Goal: Information Seeking & Learning: Learn about a topic

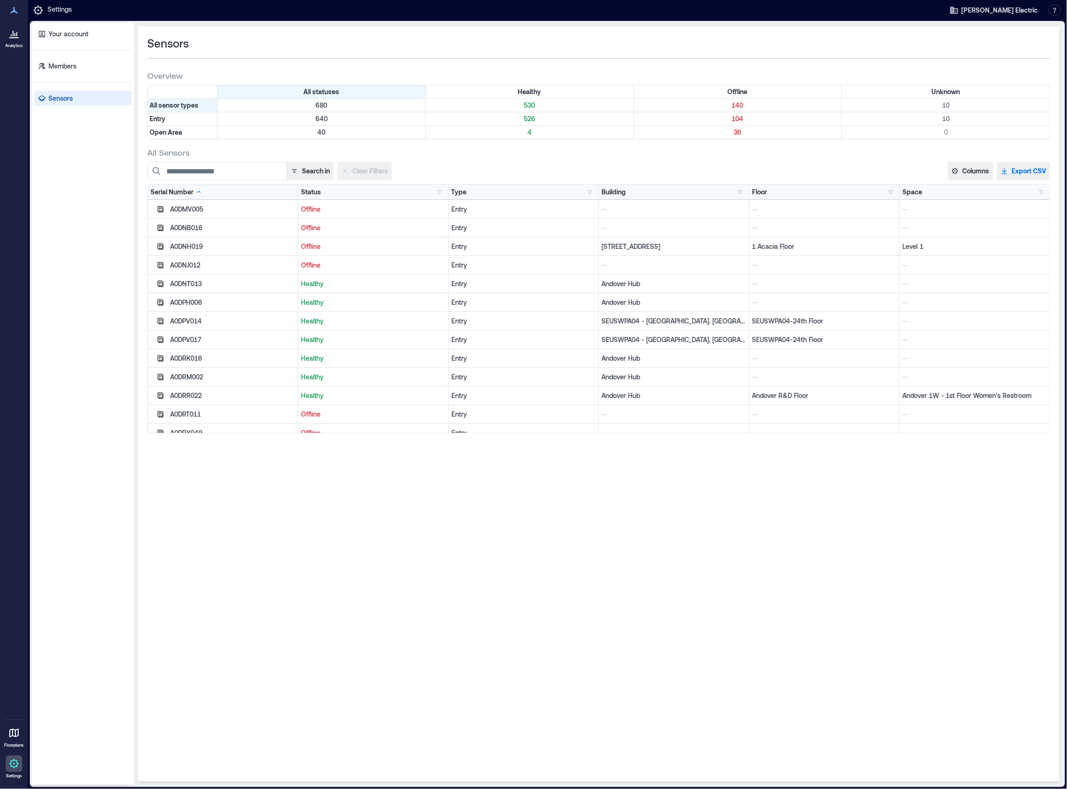
click at [1029, 170] on button "Export CSV" at bounding box center [1023, 171] width 53 height 19
click at [292, 172] on icon "button" at bounding box center [294, 170] width 7 height 7
click at [442, 192] on button "button" at bounding box center [439, 191] width 11 height 9
click at [455, 229] on div "Offline 139" at bounding box center [472, 226] width 66 height 9
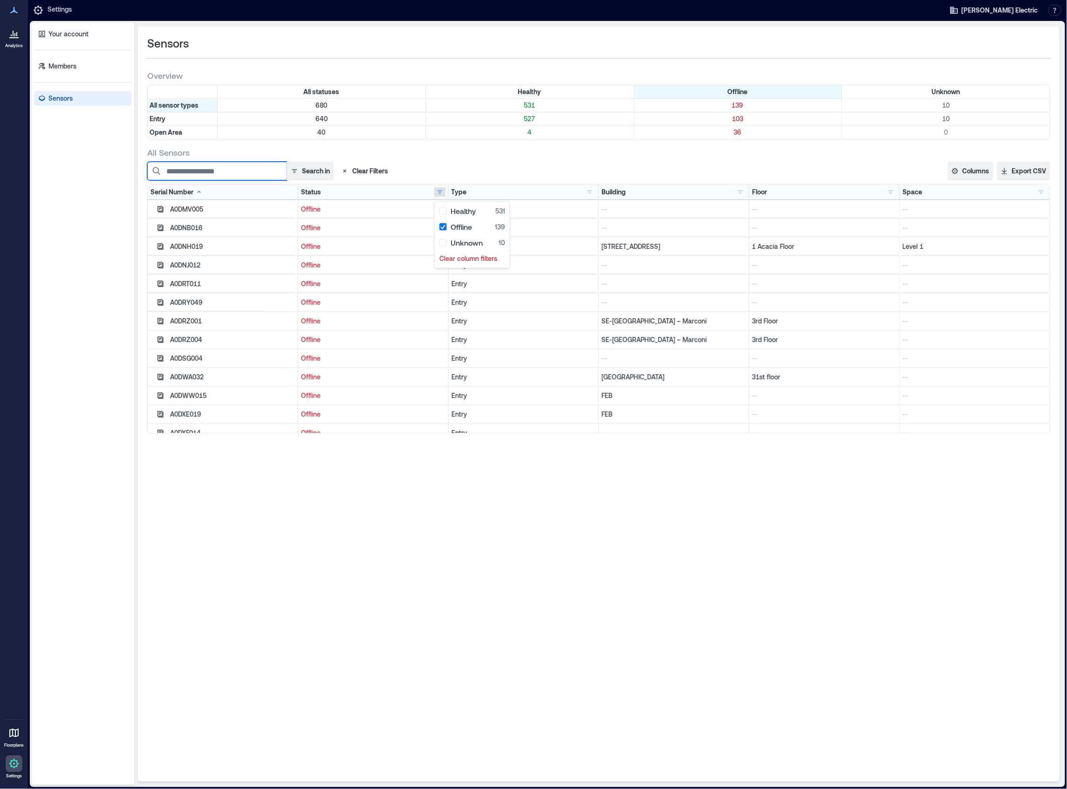
click at [212, 177] on input at bounding box center [217, 171] width 140 height 19
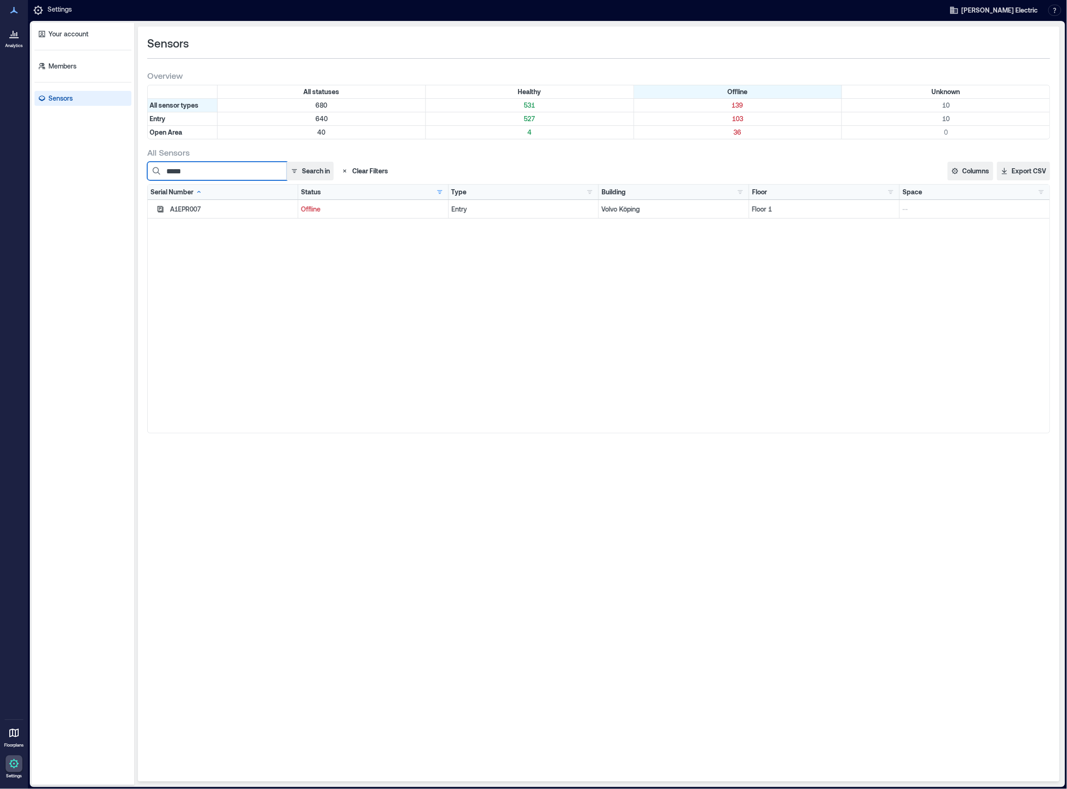
type input "*****"
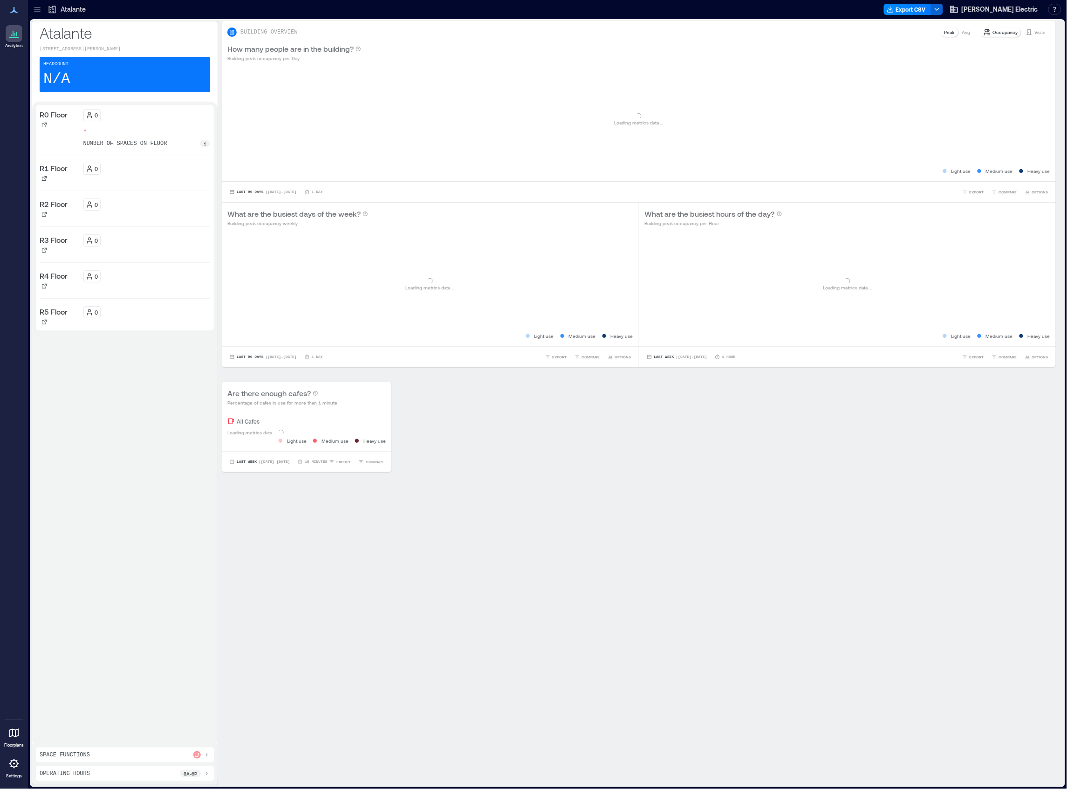
click at [40, 8] on icon at bounding box center [37, 9] width 9 height 9
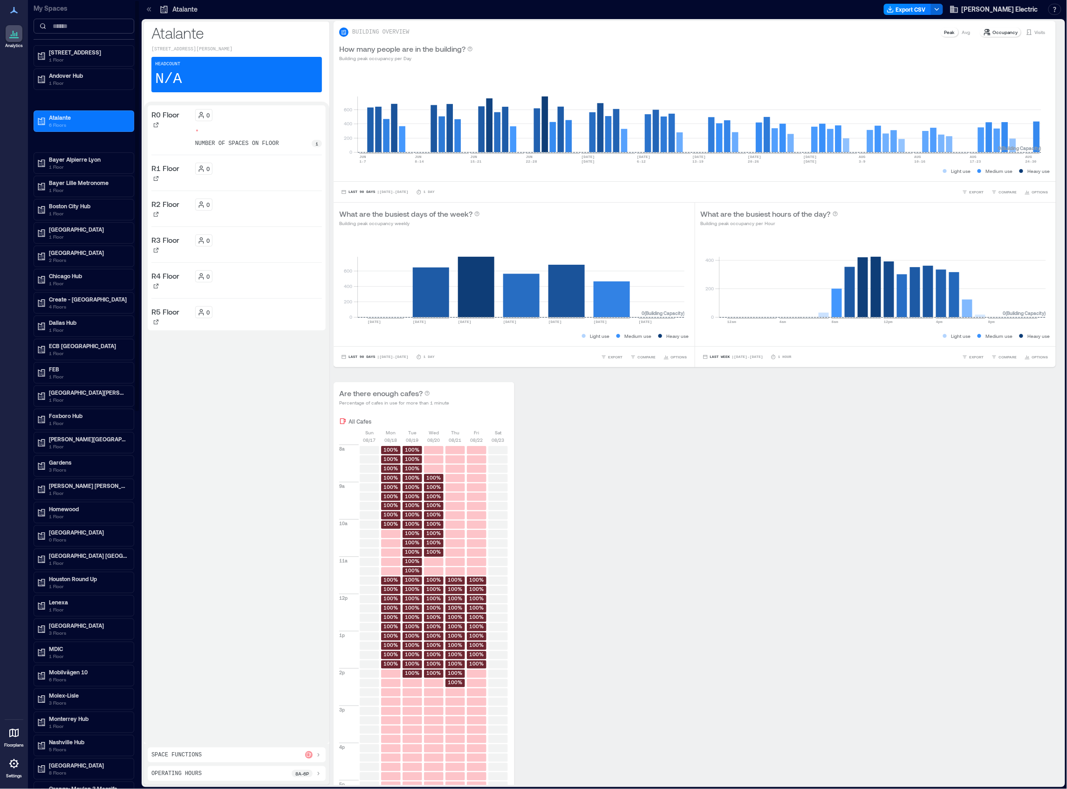
click at [65, 27] on input at bounding box center [84, 26] width 101 height 15
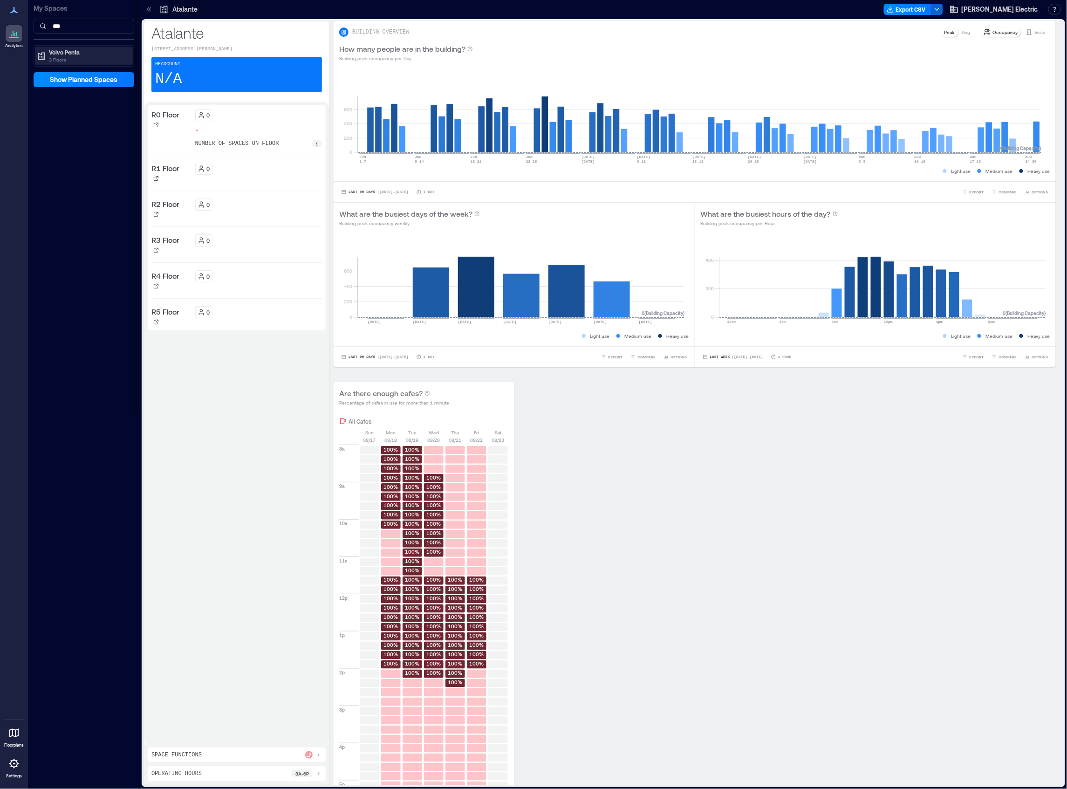
type input "***"
click at [61, 57] on p "3 Floors" at bounding box center [88, 59] width 78 height 7
click at [60, 103] on p "Penta Z1 Floor 2" at bounding box center [68, 99] width 41 height 7
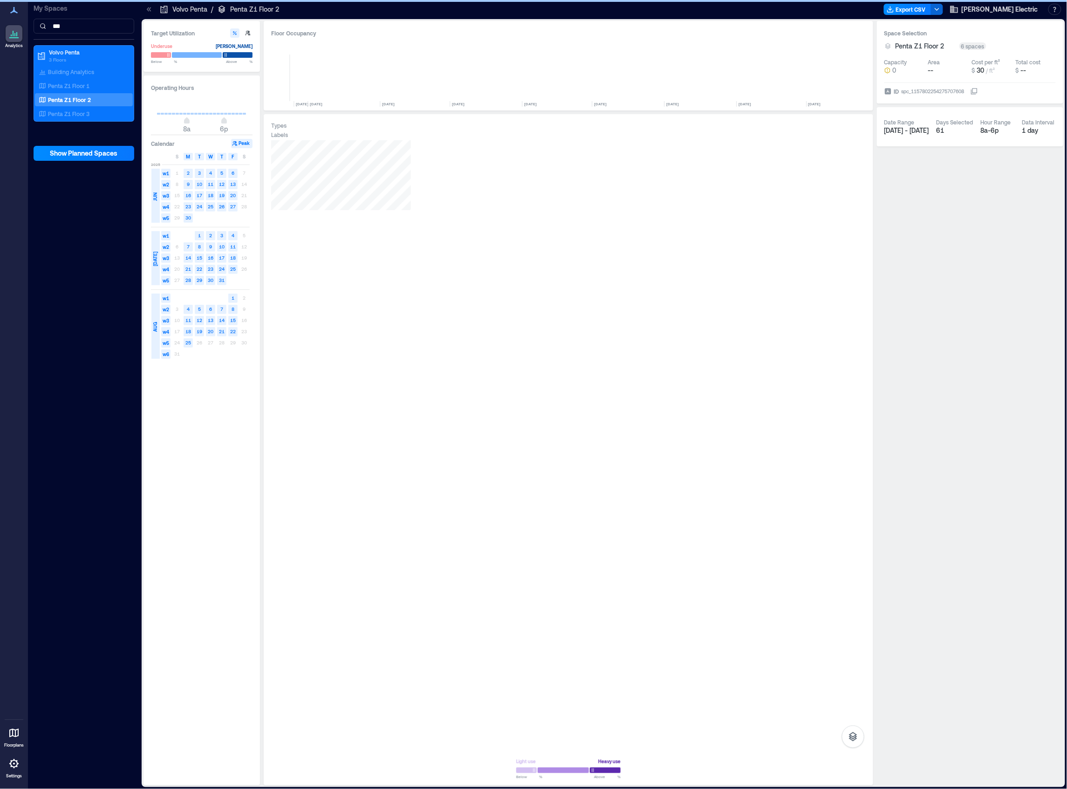
scroll to position [0, 1560]
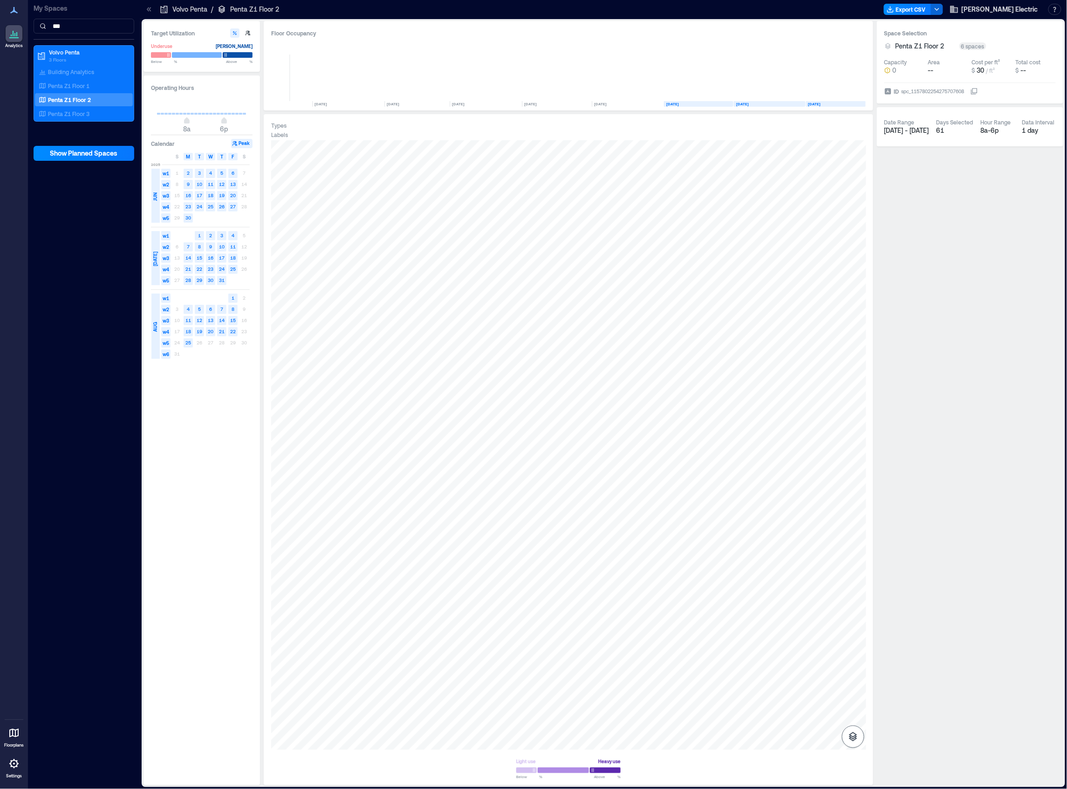
click at [850, 735] on icon "button" at bounding box center [853, 736] width 8 height 9
click at [852, 690] on icon "button" at bounding box center [852, 687] width 9 height 8
click at [560, 386] on div at bounding box center [568, 444] width 595 height 609
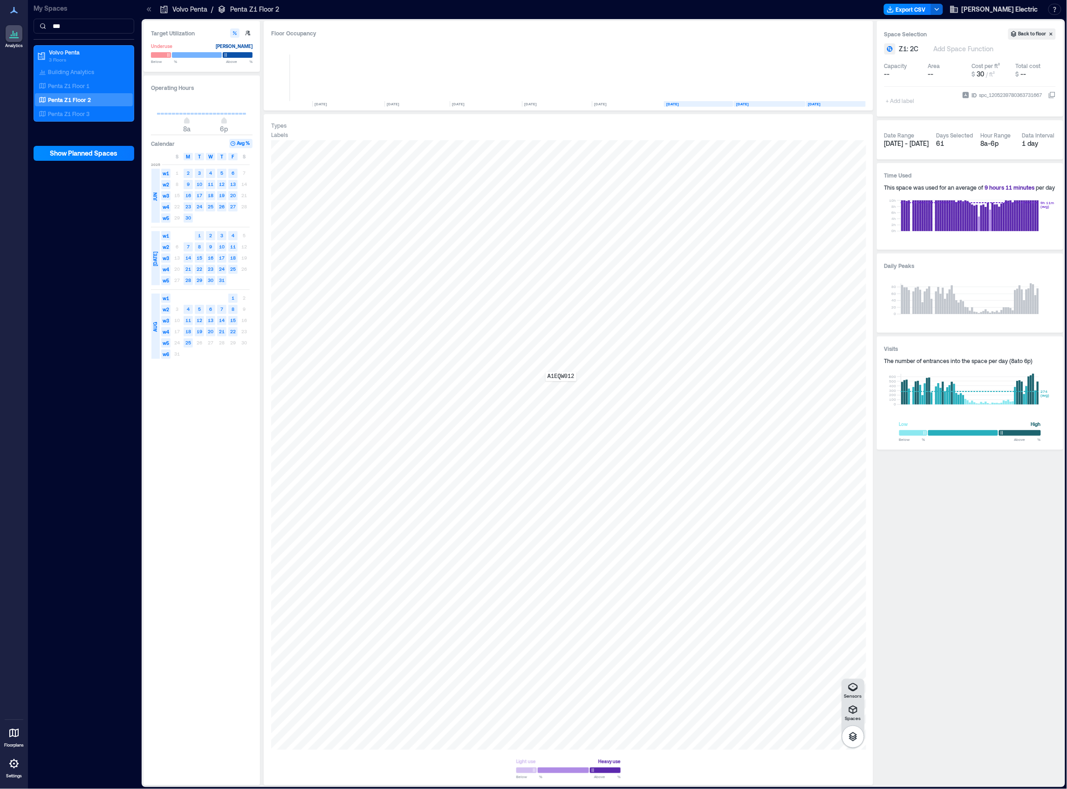
click at [561, 388] on div "A1EQW012" at bounding box center [568, 444] width 595 height 609
